Goal: Task Accomplishment & Management: Complete application form

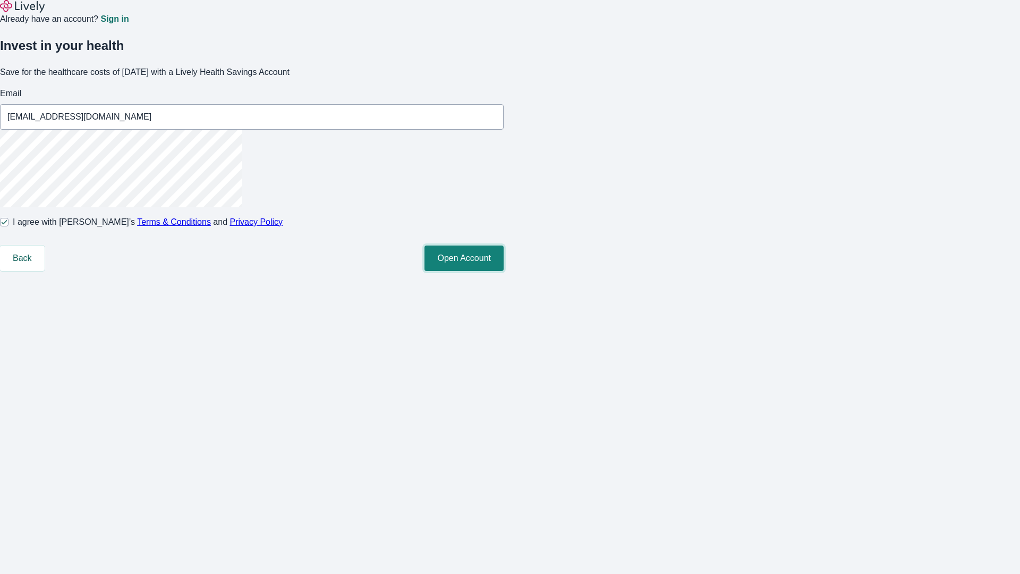
click at [503, 271] on button "Open Account" at bounding box center [463, 257] width 79 height 25
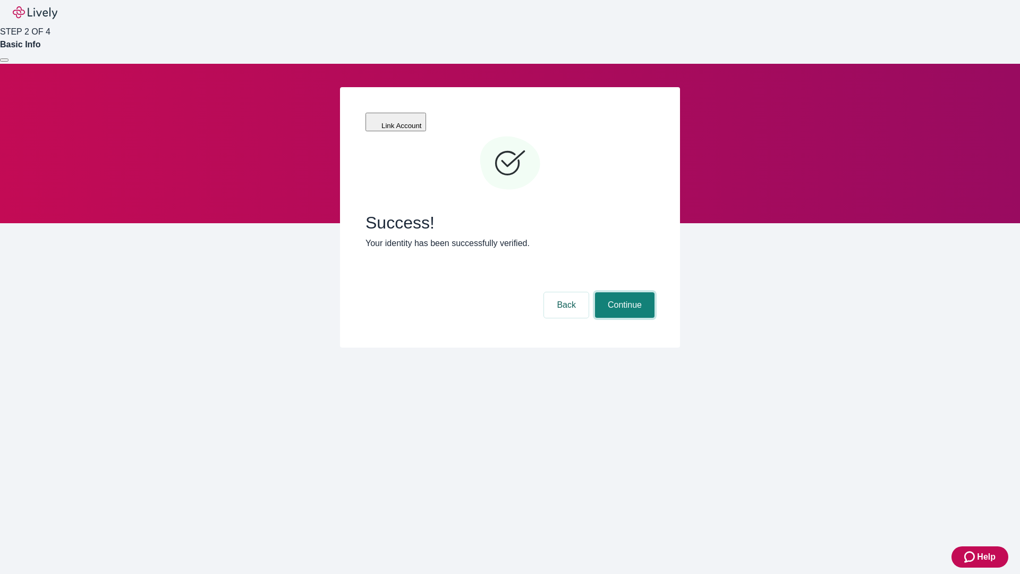
click at [623, 292] on button "Continue" at bounding box center [624, 304] width 59 height 25
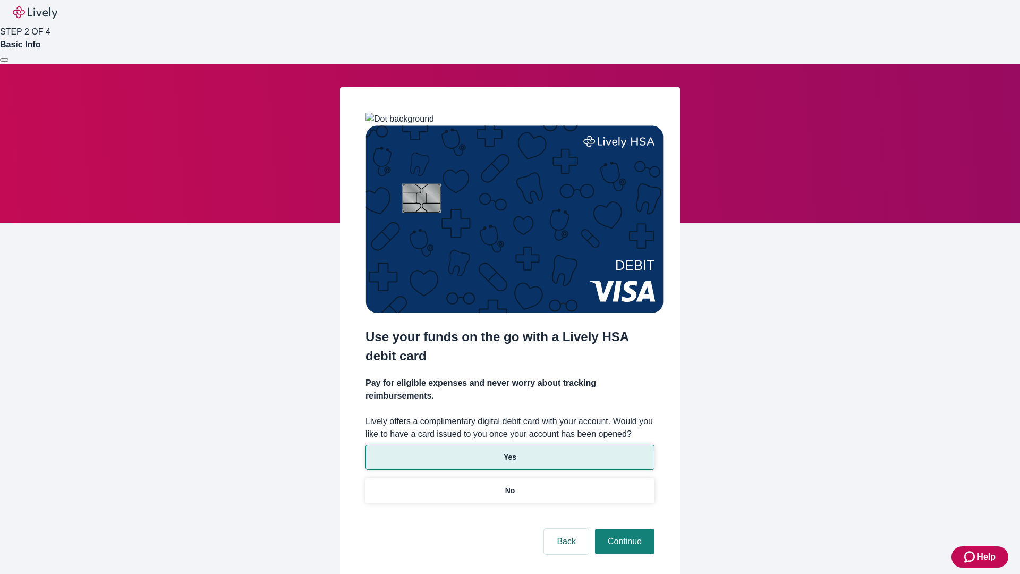
click at [509, 451] on p "Yes" at bounding box center [509, 456] width 13 height 11
click at [623, 528] on button "Continue" at bounding box center [624, 540] width 59 height 25
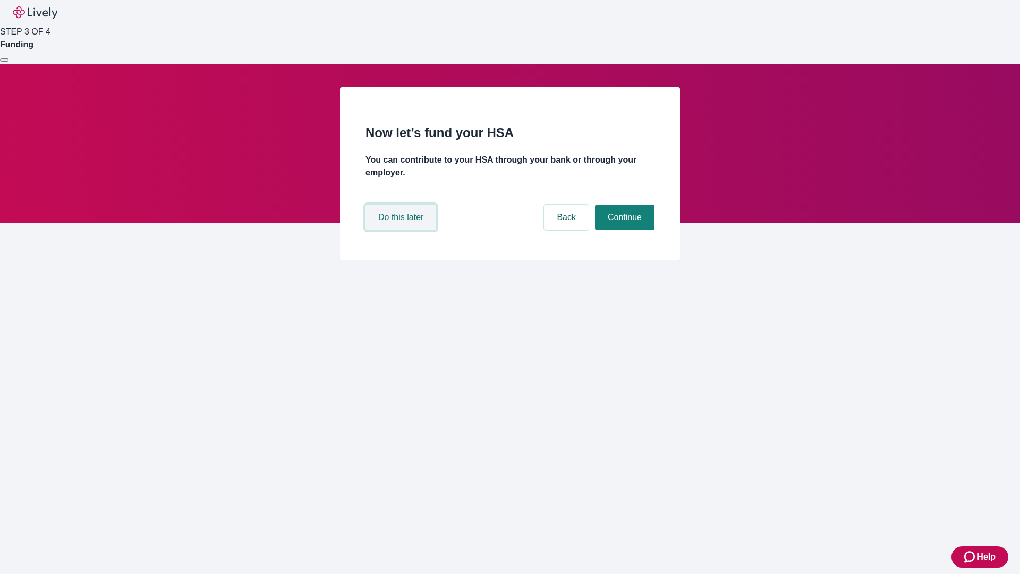
click at [402, 230] on button "Do this later" at bounding box center [400, 216] width 71 height 25
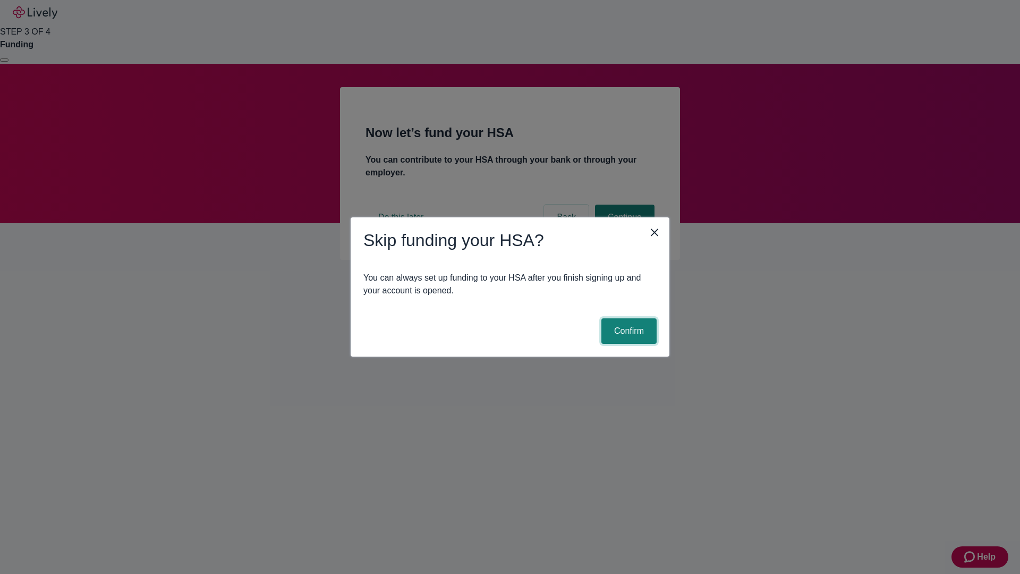
click at [627, 331] on button "Confirm" at bounding box center [628, 330] width 55 height 25
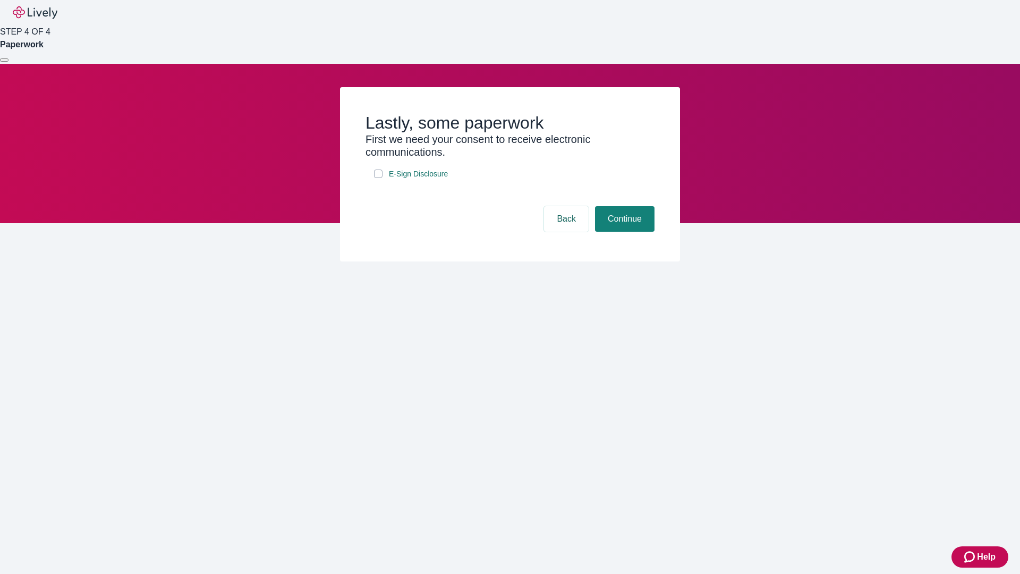
click at [378, 178] on input "E-Sign Disclosure" at bounding box center [378, 173] width 8 height 8
checkbox input "true"
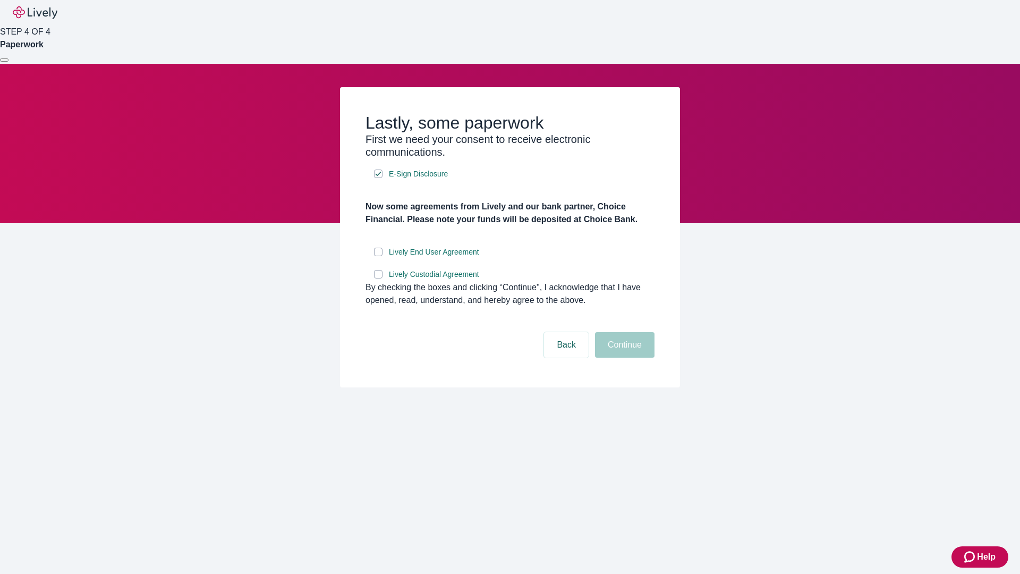
click at [378, 256] on input "Lively End User Agreement" at bounding box center [378, 251] width 8 height 8
checkbox input "true"
click at [378, 278] on input "Lively Custodial Agreement" at bounding box center [378, 274] width 8 height 8
checkbox input "true"
click at [623, 357] on button "Continue" at bounding box center [624, 344] width 59 height 25
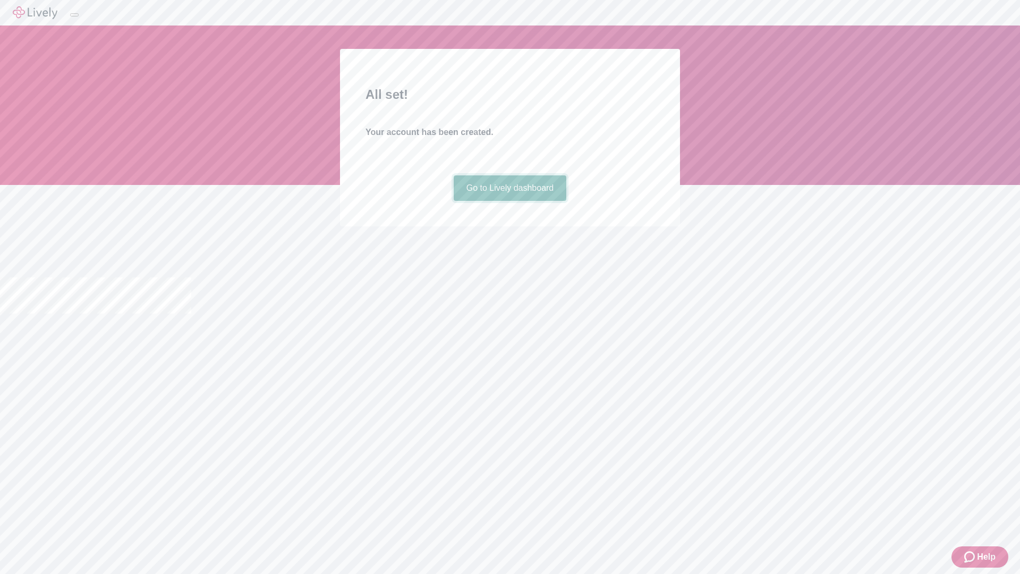
click at [509, 201] on link "Go to Lively dashboard" at bounding box center [510, 187] width 113 height 25
